Goal: Task Accomplishment & Management: Manage account settings

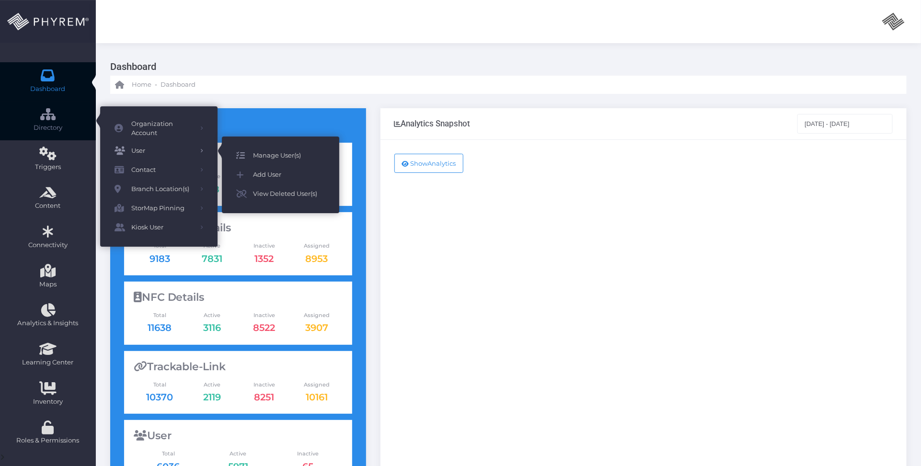
click at [280, 156] on span "Manage User(s)" at bounding box center [289, 155] width 72 height 12
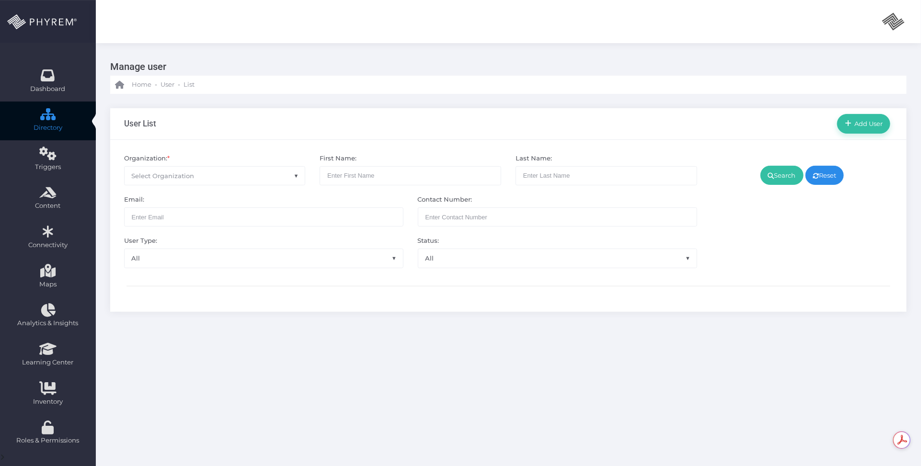
click at [266, 171] on span "Select Organization" at bounding box center [215, 176] width 181 height 18
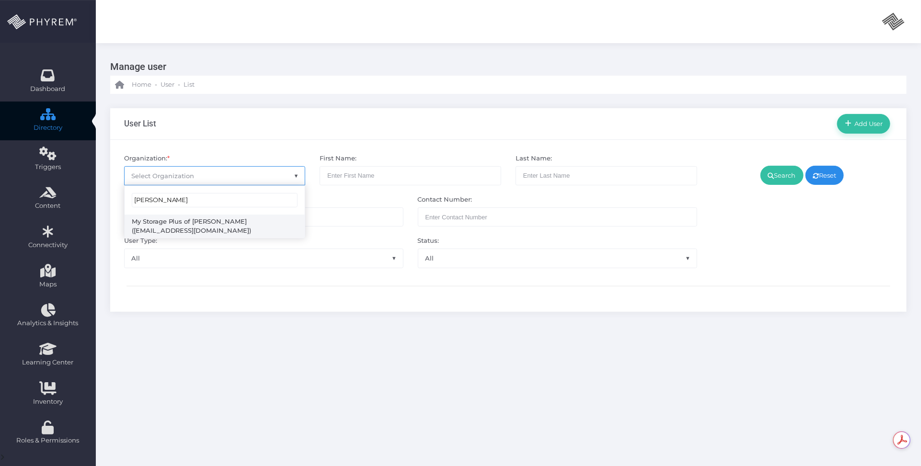
type input "[PERSON_NAME]"
select select "4807"
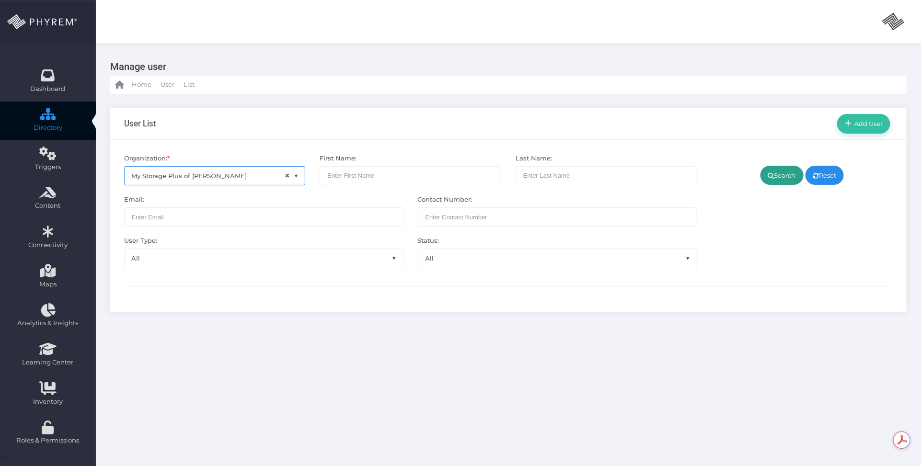
click at [777, 169] on link "Search" at bounding box center [781, 175] width 43 height 19
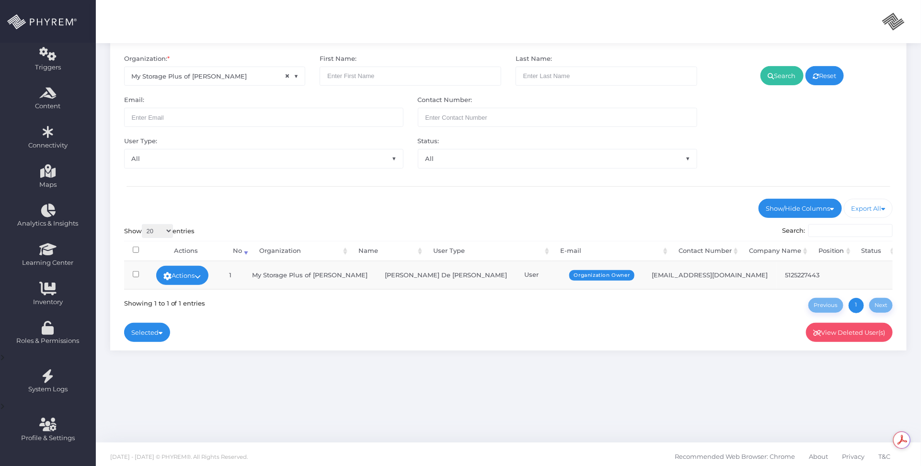
scroll to position [104, 0]
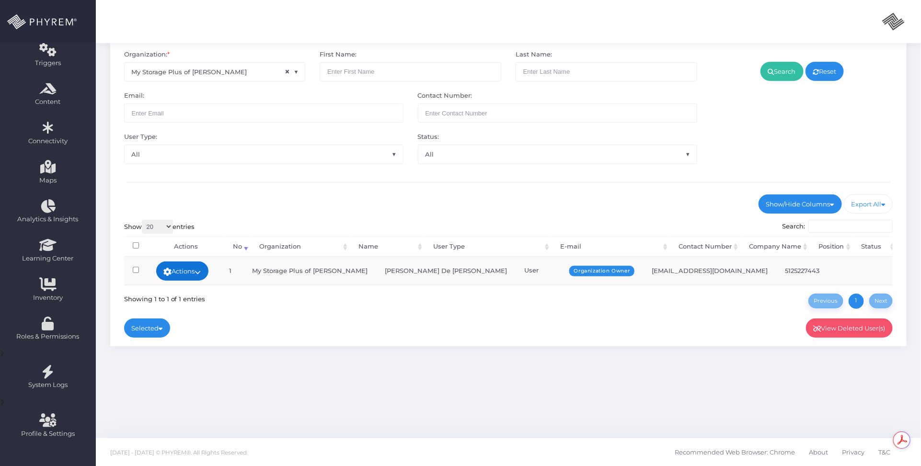
click at [204, 266] on link "Actions" at bounding box center [182, 271] width 53 height 19
click at [190, 341] on link "Sign In" at bounding box center [184, 344] width 62 height 18
